Goal: Transaction & Acquisition: Obtain resource

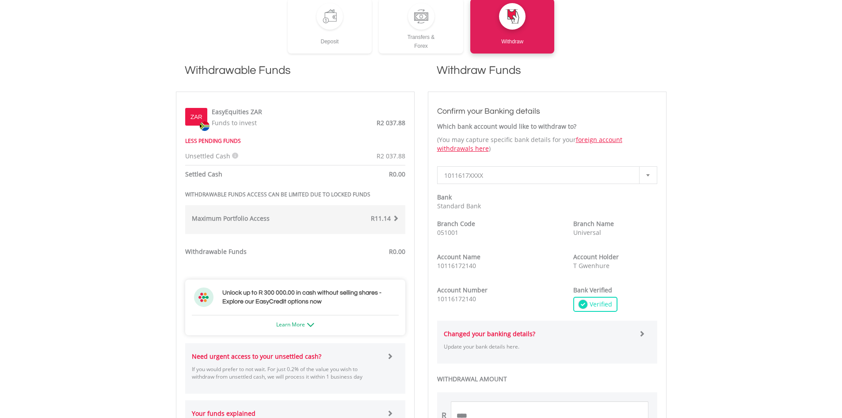
scroll to position [271, 0]
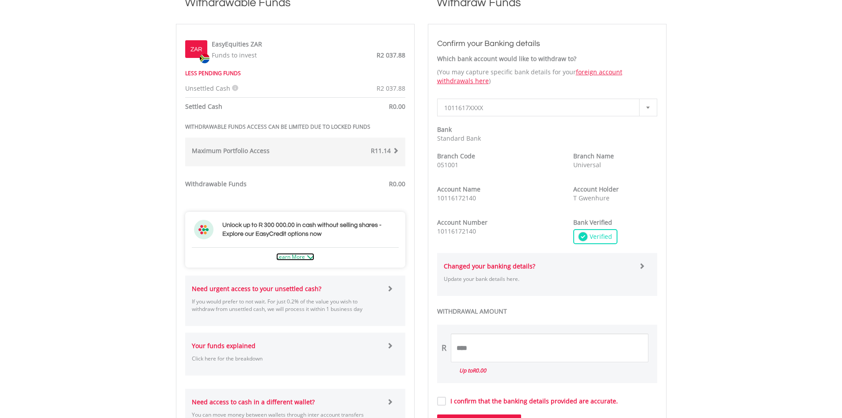
click at [277, 256] on link "Learn More" at bounding box center [295, 257] width 38 height 8
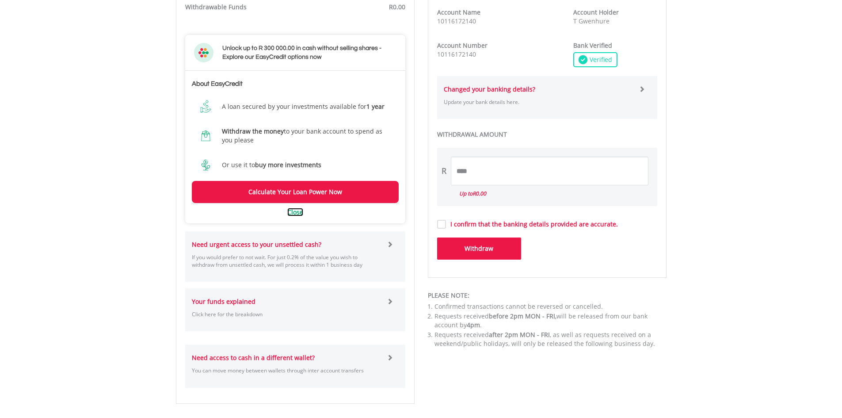
scroll to position [492, 0]
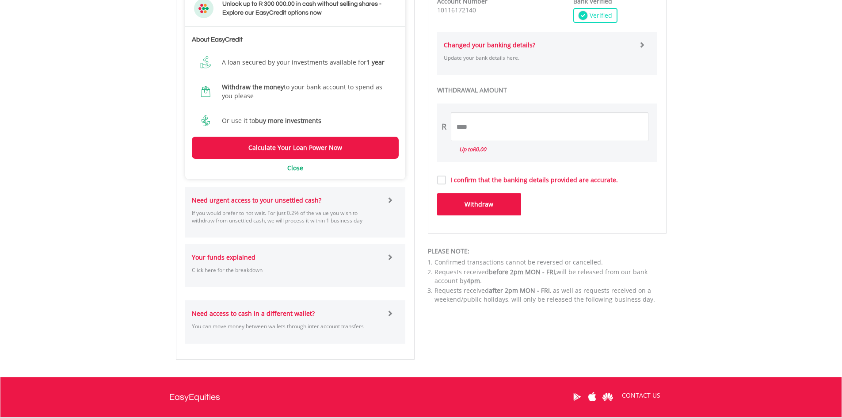
click at [387, 199] on span at bounding box center [390, 200] width 6 height 6
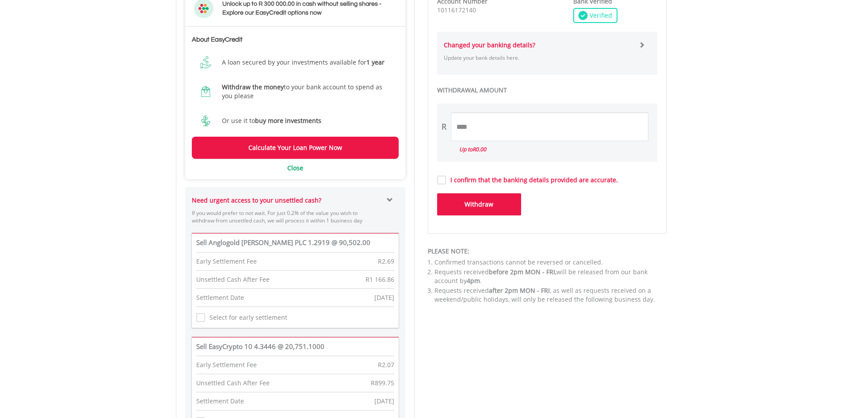
click at [447, 179] on label "I confirm that the banking details provided are accurate." at bounding box center [532, 179] width 172 height 9
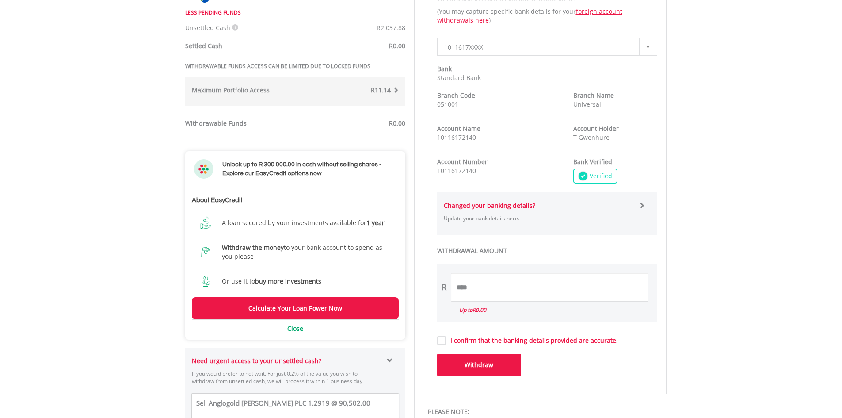
scroll to position [359, 0]
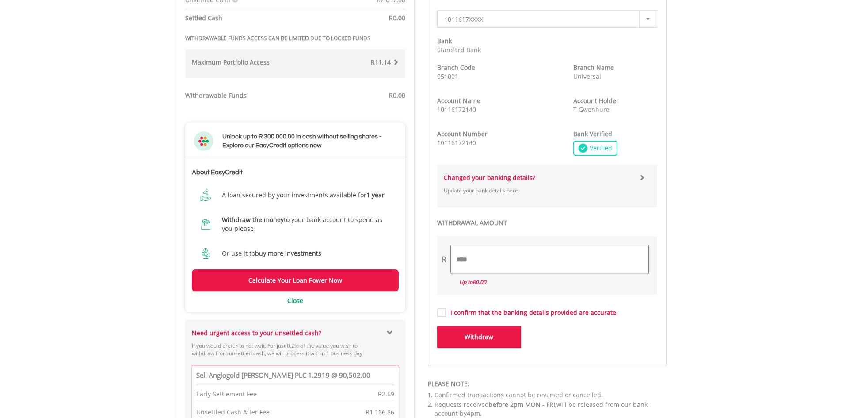
drag, startPoint x: 471, startPoint y: 260, endPoint x: 445, endPoint y: 259, distance: 26.1
click at [445, 259] on div "R ****" at bounding box center [547, 259] width 220 height 29
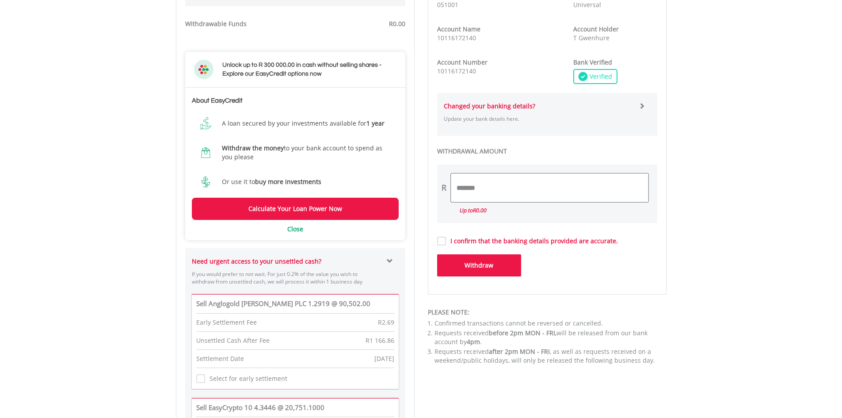
scroll to position [448, 0]
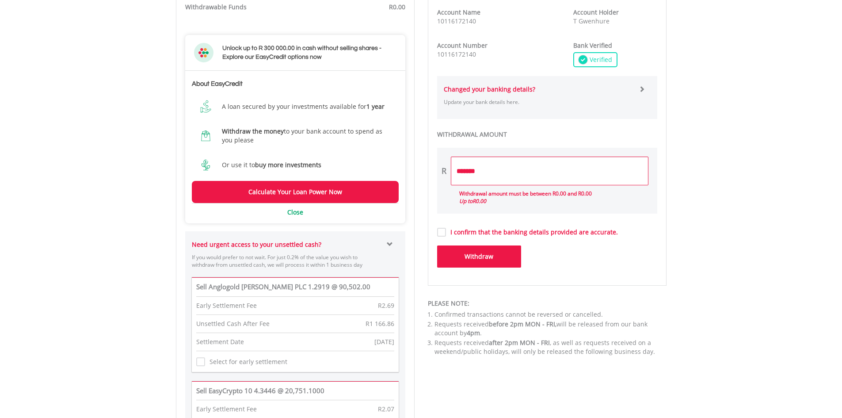
click at [479, 248] on button "Withdraw" at bounding box center [479, 256] width 84 height 22
click at [474, 257] on button "Withdraw" at bounding box center [479, 256] width 84 height 22
click at [477, 256] on button "Withdraw" at bounding box center [479, 256] width 84 height 22
click at [471, 172] on input "*******" at bounding box center [550, 170] width 198 height 29
click at [484, 255] on button "Withdraw" at bounding box center [479, 256] width 84 height 22
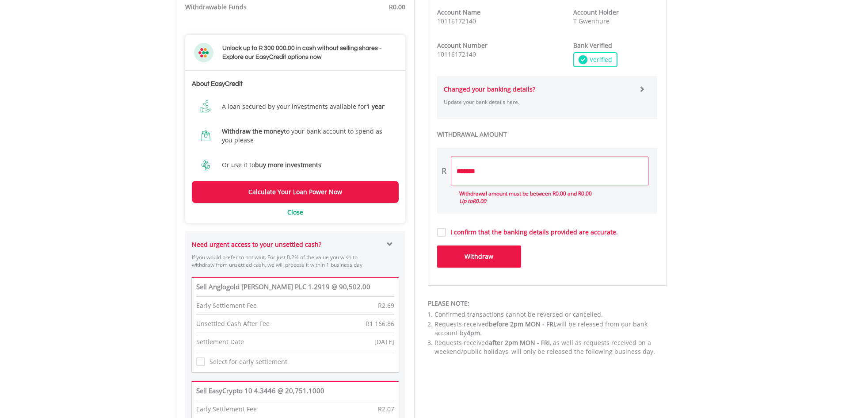
click at [483, 253] on button "Withdraw" at bounding box center [479, 256] width 84 height 22
type input "****"
click at [479, 255] on button "Withdraw" at bounding box center [479, 256] width 84 height 22
click at [474, 255] on button "Withdraw" at bounding box center [479, 256] width 84 height 22
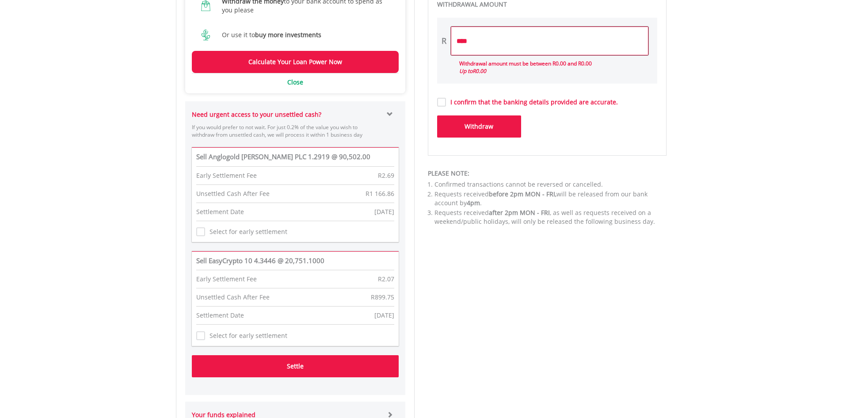
scroll to position [580, 0]
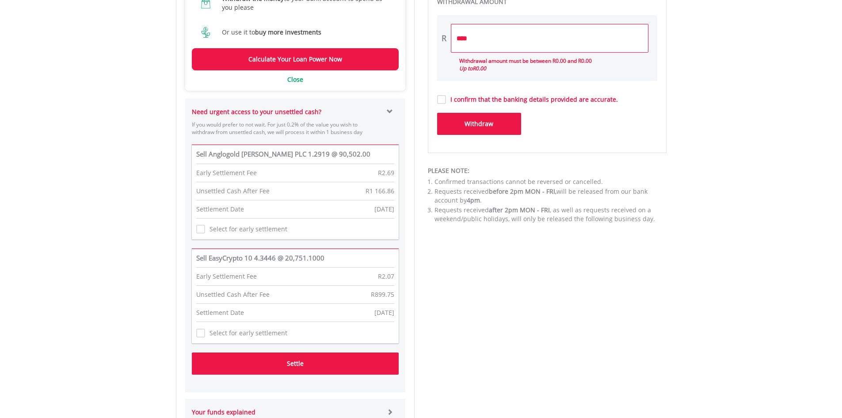
click at [311, 362] on button "Settle" at bounding box center [295, 363] width 207 height 22
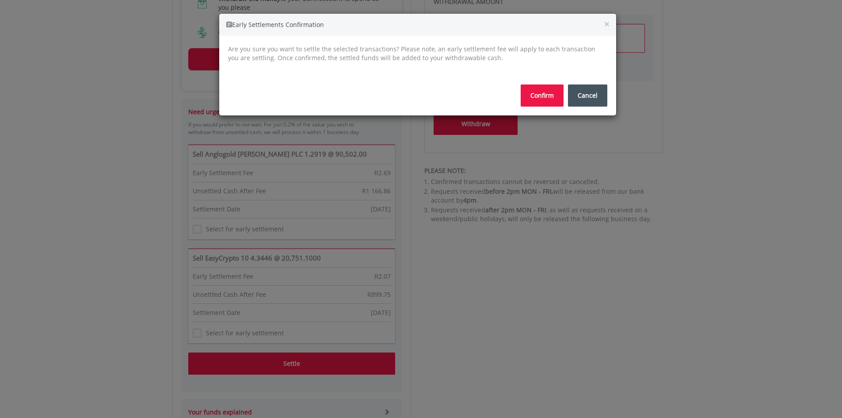
click at [545, 99] on button "Confirm" at bounding box center [542, 95] width 43 height 22
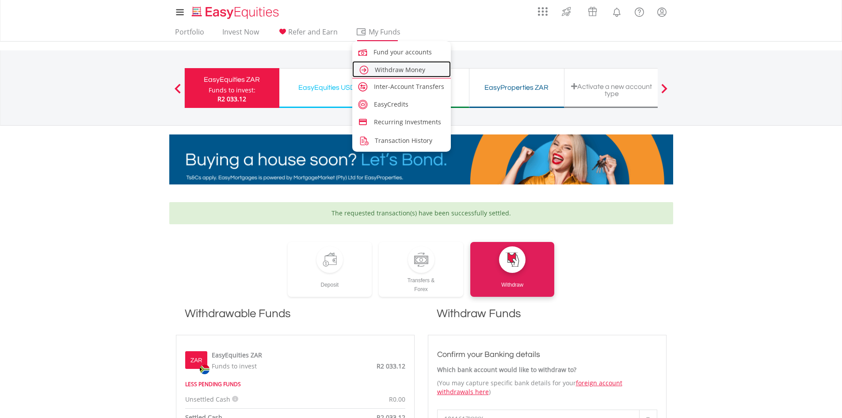
click at [391, 69] on span "Withdraw Money" at bounding box center [400, 69] width 50 height 8
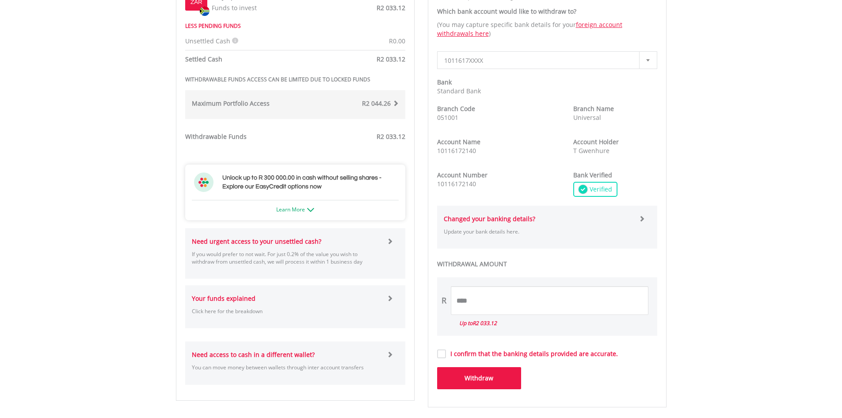
scroll to position [354, 0]
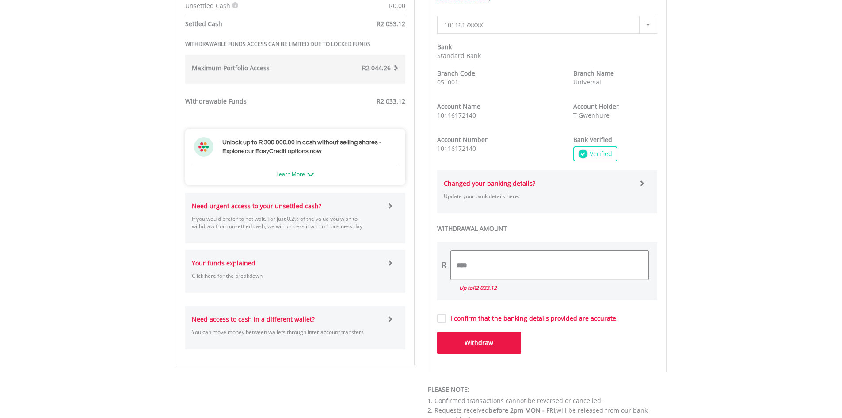
click at [470, 263] on input "****" at bounding box center [550, 265] width 198 height 29
type input "*"
type input "*******"
click at [478, 343] on button "Withdraw" at bounding box center [479, 342] width 84 height 22
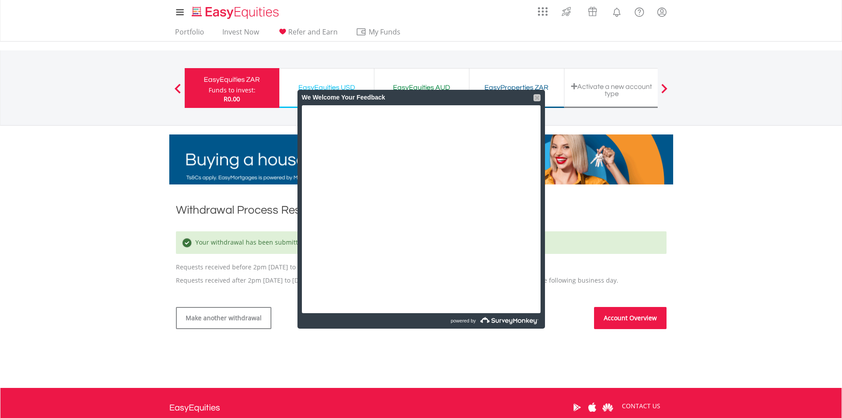
click at [537, 97] on div at bounding box center [536, 97] width 7 height 7
